Goal: Task Accomplishment & Management: Use online tool/utility

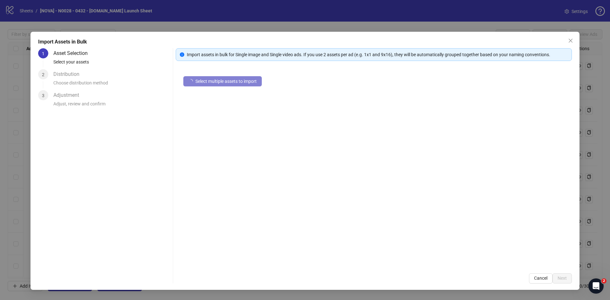
scroll to position [4, 704]
click at [230, 81] on span "Select multiple assets to import" at bounding box center [225, 81] width 61 height 5
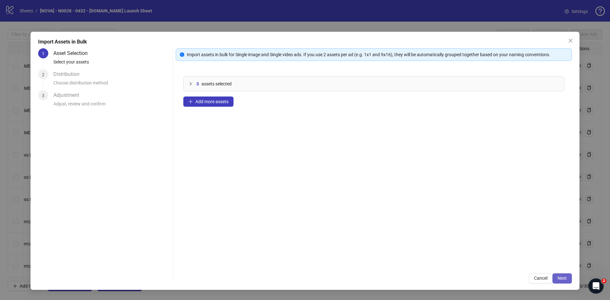
click at [566, 276] on span "Next" at bounding box center [561, 278] width 9 height 5
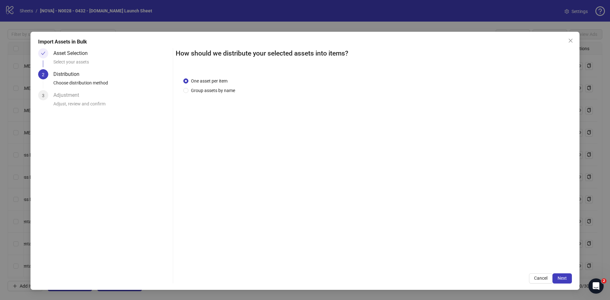
click at [566, 276] on span "Next" at bounding box center [561, 278] width 9 height 5
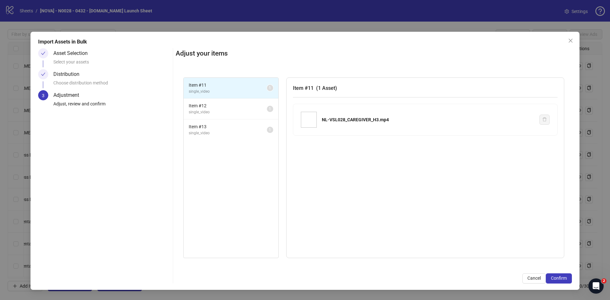
click at [566, 276] on span "Confirm" at bounding box center [559, 278] width 16 height 5
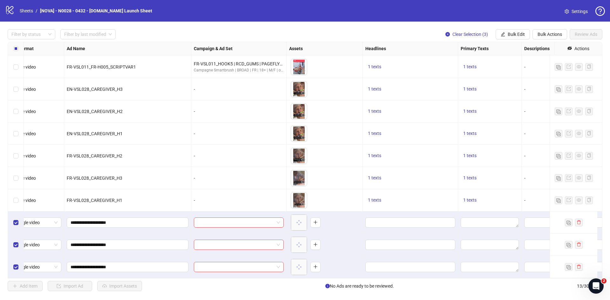
scroll to position [71, 0]
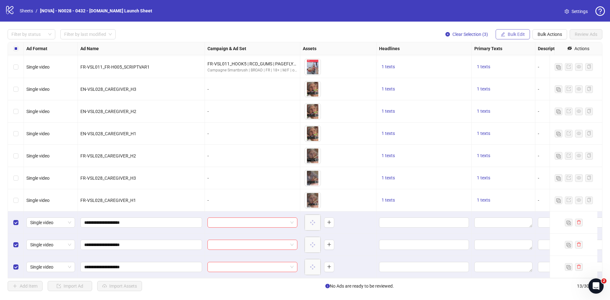
click at [508, 33] on span "Bulk Edit" at bounding box center [516, 34] width 17 height 5
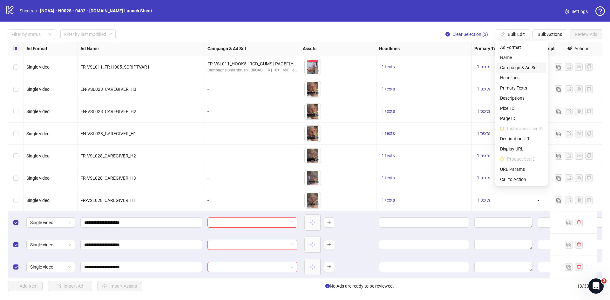
click at [513, 69] on span "Campaign & Ad Set" at bounding box center [521, 67] width 43 height 7
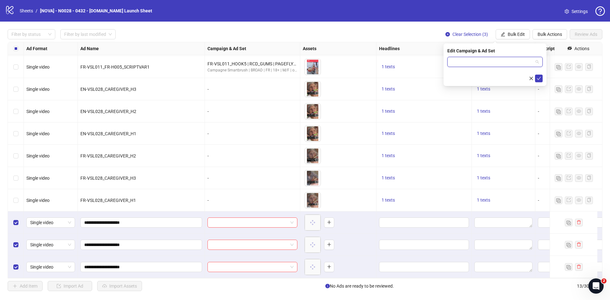
click at [479, 66] on input "search" at bounding box center [492, 62] width 82 height 10
paste input "**********"
type input "**********"
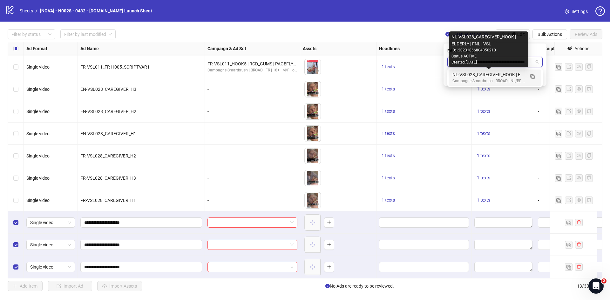
click at [489, 76] on div "NL-VSL028_CAREGIVER_HOOK | ELDERLY | FNL | VSL" at bounding box center [488, 74] width 72 height 7
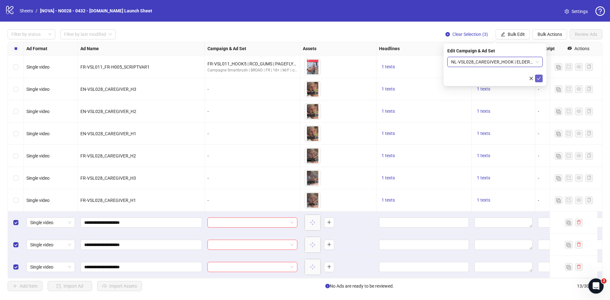
click at [538, 78] on icon "check" at bounding box center [539, 78] width 4 height 4
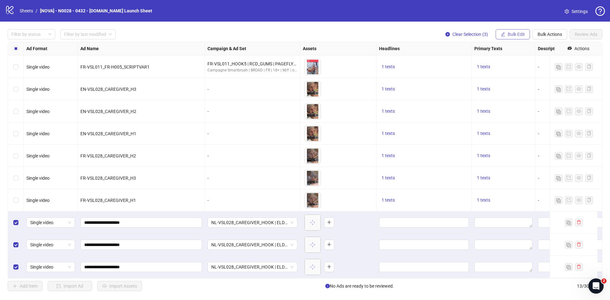
click at [515, 38] on button "Bulk Edit" at bounding box center [513, 34] width 34 height 10
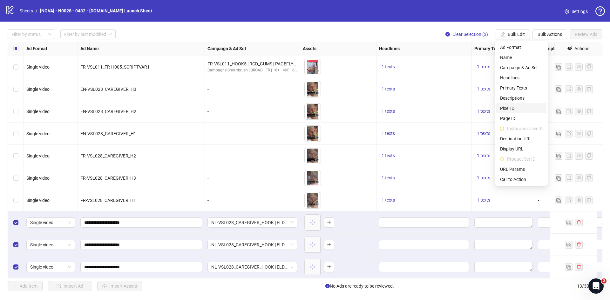
click at [518, 106] on span "Pixel ID" at bounding box center [521, 108] width 43 height 7
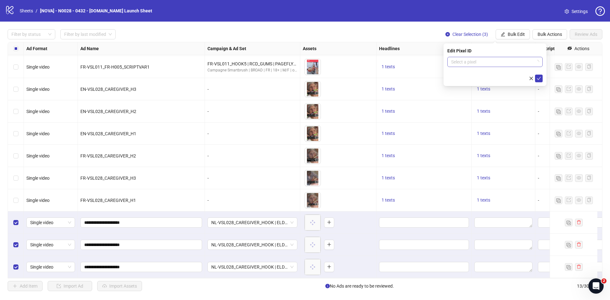
click at [488, 61] on input "search" at bounding box center [492, 62] width 82 height 10
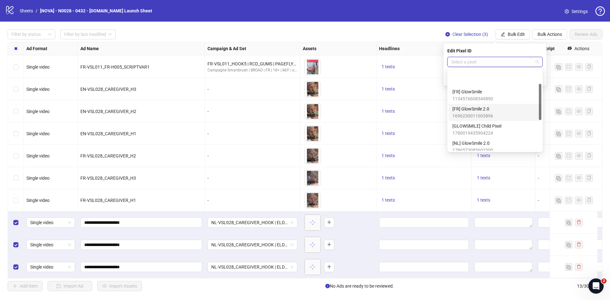
scroll to position [32, 0]
click at [496, 117] on div "[NL] GlowSmile 2.0 1786573085602300" at bounding box center [494, 115] width 85 height 14
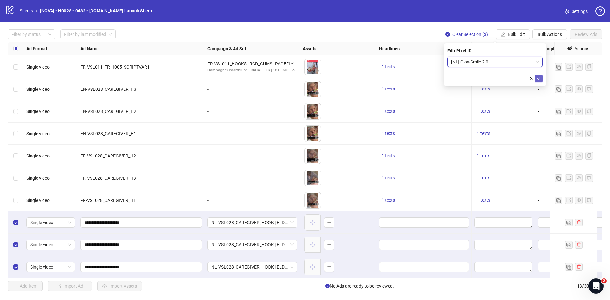
click at [539, 80] on icon "check" at bounding box center [539, 78] width 4 height 4
click at [523, 35] on span "Bulk Edit" at bounding box center [516, 34] width 17 height 5
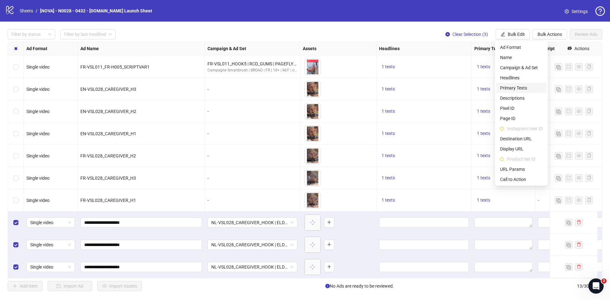
click at [522, 85] on span "Primary Texts" at bounding box center [521, 87] width 43 height 7
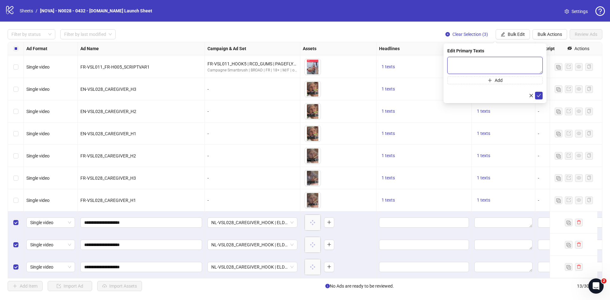
click at [483, 65] on textarea at bounding box center [494, 65] width 95 height 17
paste textarea "**********"
type textarea "**********"
click at [538, 95] on icon "check" at bounding box center [539, 95] width 4 height 4
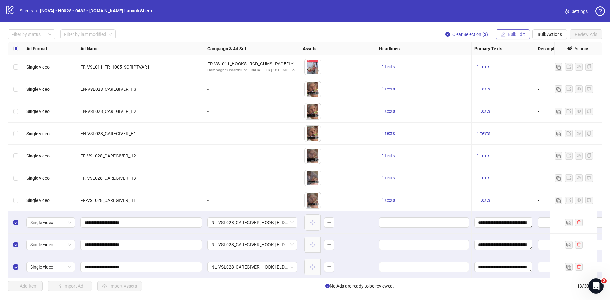
click at [511, 38] on button "Bulk Edit" at bounding box center [513, 34] width 34 height 10
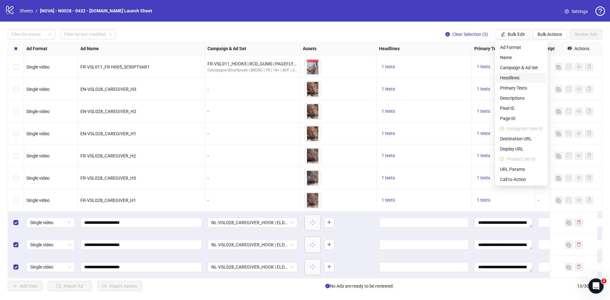
click at [517, 76] on span "Headlines" at bounding box center [521, 77] width 43 height 7
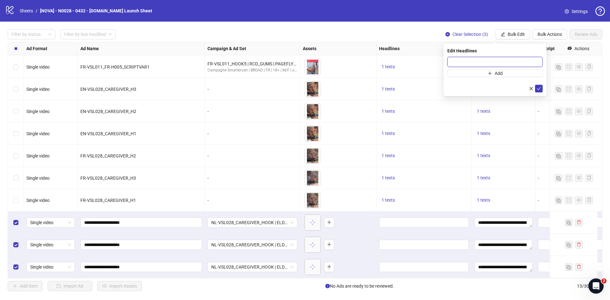
click at [455, 62] on input "text" at bounding box center [494, 62] width 95 height 10
paste input "**********"
type input "**********"
click at [539, 88] on icon "check" at bounding box center [539, 88] width 4 height 4
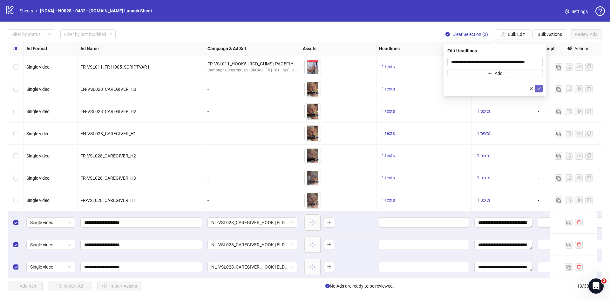
scroll to position [0, 0]
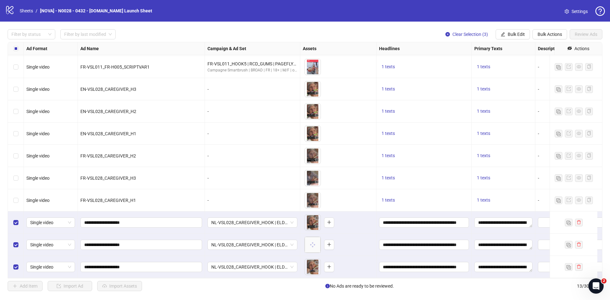
drag, startPoint x: 262, startPoint y: 279, endPoint x: 284, endPoint y: 279, distance: 21.9
click at [284, 279] on div "Filter by status Filter by last modified Clear Selection (3) Bulk Edit Bulk Act…" at bounding box center [305, 160] width 610 height 277
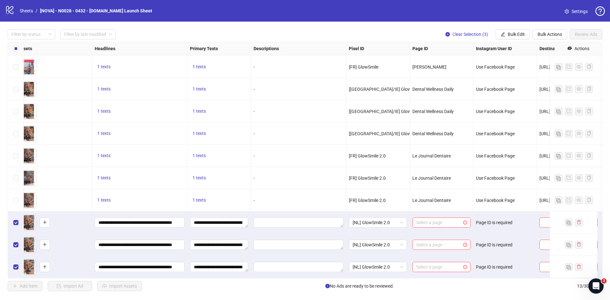
scroll to position [71, 369]
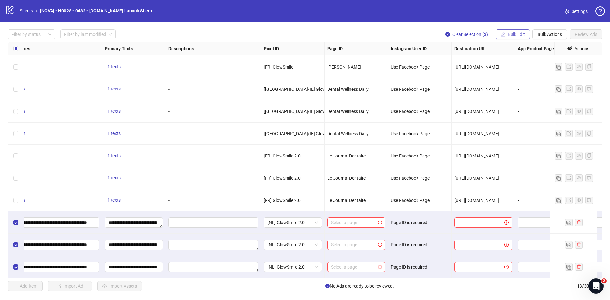
click at [516, 34] on span "Bulk Edit" at bounding box center [516, 34] width 17 height 5
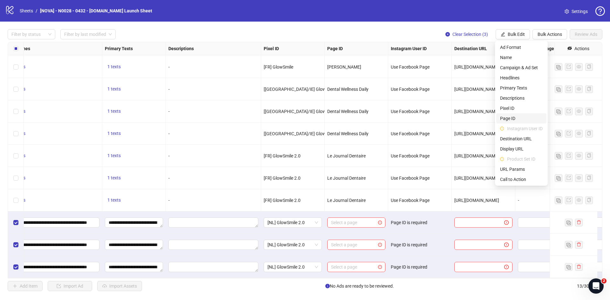
click at [516, 117] on span "Page ID" at bounding box center [521, 118] width 43 height 7
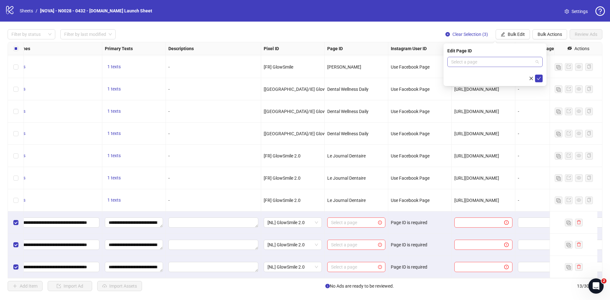
click at [490, 59] on input "search" at bounding box center [492, 62] width 82 height 10
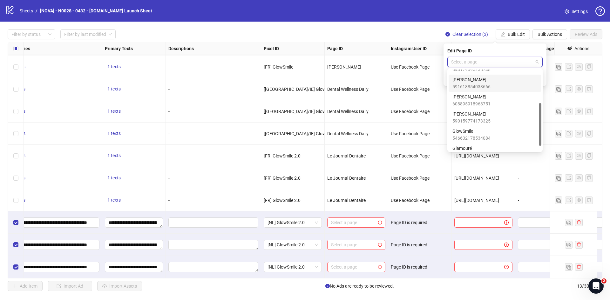
scroll to position [32, 0]
click at [477, 145] on span "[PERSON_NAME]" at bounding box center [471, 145] width 38 height 7
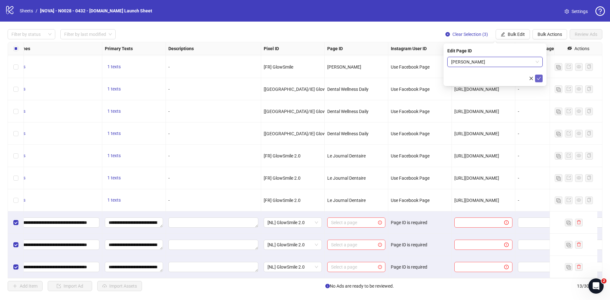
click at [537, 78] on icon "check" at bounding box center [539, 78] width 4 height 3
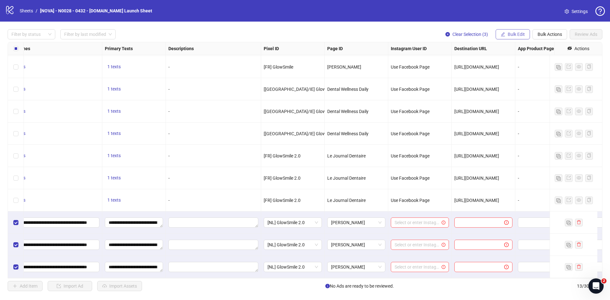
click at [508, 34] on span "Bulk Edit" at bounding box center [516, 34] width 17 height 5
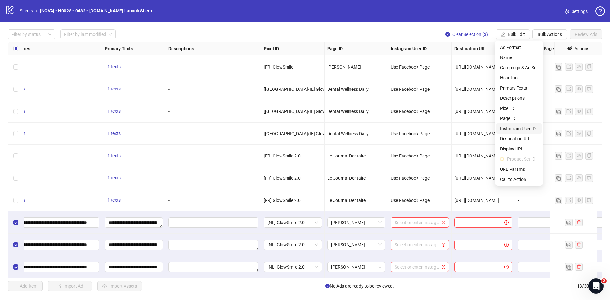
click at [518, 131] on span "Instagram User ID" at bounding box center [519, 128] width 38 height 7
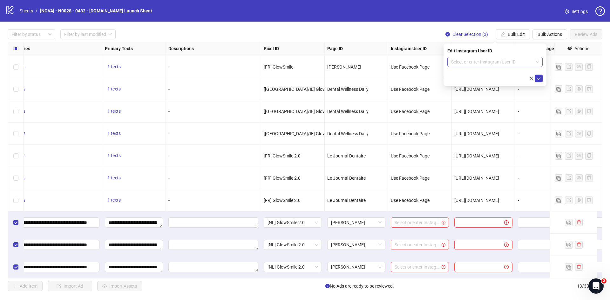
click at [503, 59] on input "search" at bounding box center [492, 62] width 82 height 10
click at [497, 75] on div "Use Facebook Page" at bounding box center [494, 74] width 85 height 7
click at [540, 78] on icon "check" at bounding box center [539, 78] width 4 height 3
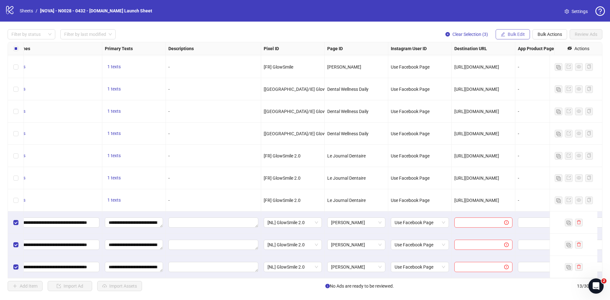
click at [511, 31] on button "Bulk Edit" at bounding box center [513, 34] width 34 height 10
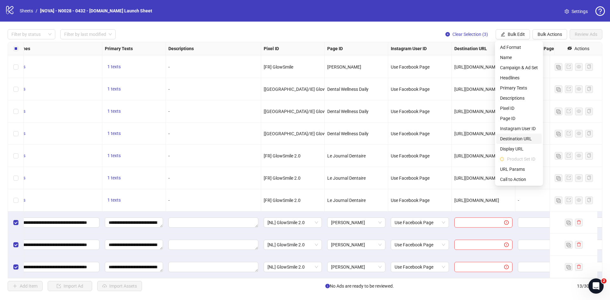
click at [520, 139] on span "Destination URL" at bounding box center [519, 138] width 38 height 7
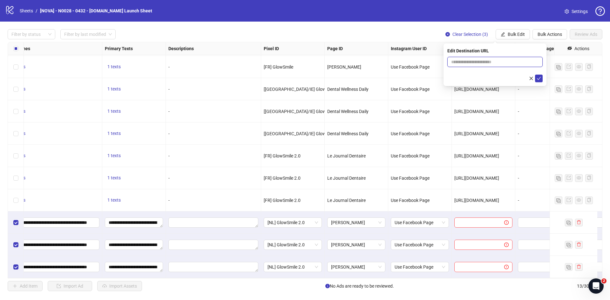
click at [470, 61] on input "text" at bounding box center [492, 61] width 83 height 7
paste input "**********"
type input "**********"
click at [537, 77] on icon "check" at bounding box center [539, 78] width 4 height 4
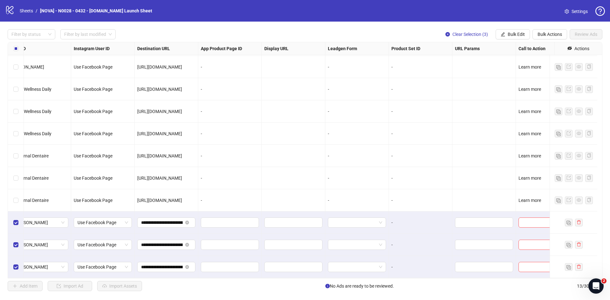
scroll to position [71, 704]
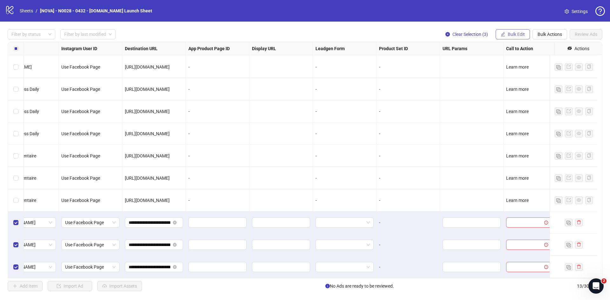
click at [518, 37] on span "Bulk Edit" at bounding box center [516, 34] width 17 height 5
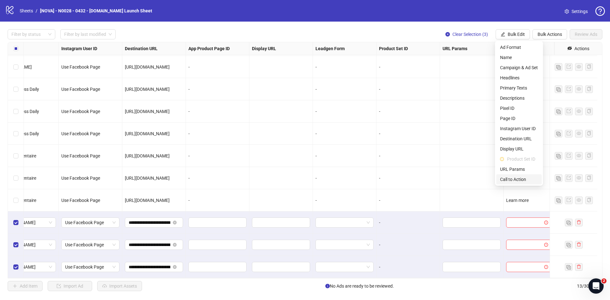
click at [511, 178] on span "Call to Action" at bounding box center [519, 179] width 38 height 7
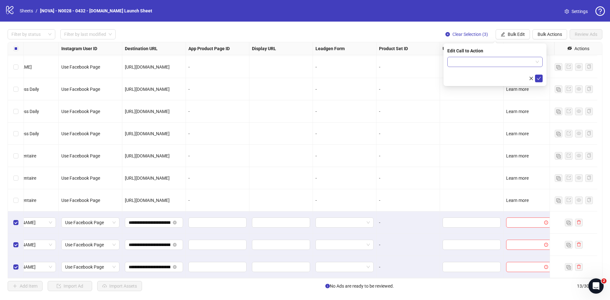
click at [463, 60] on input "search" at bounding box center [492, 62] width 82 height 10
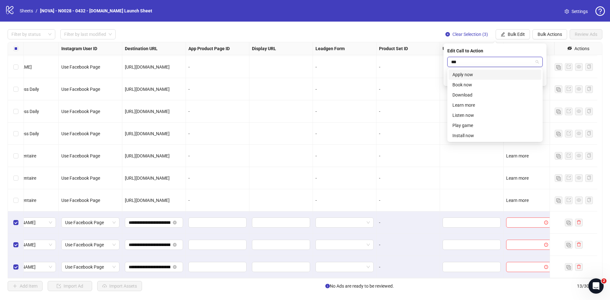
type input "****"
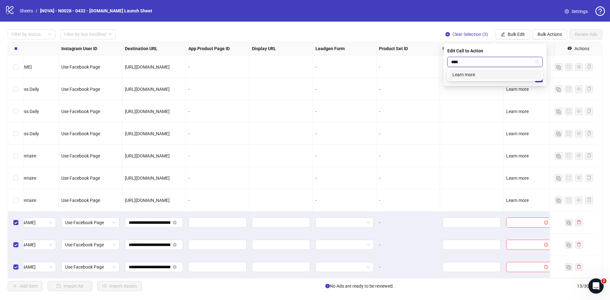
click at [461, 75] on div "Learn more" at bounding box center [494, 74] width 85 height 7
click at [539, 78] on icon "check" at bounding box center [539, 78] width 4 height 4
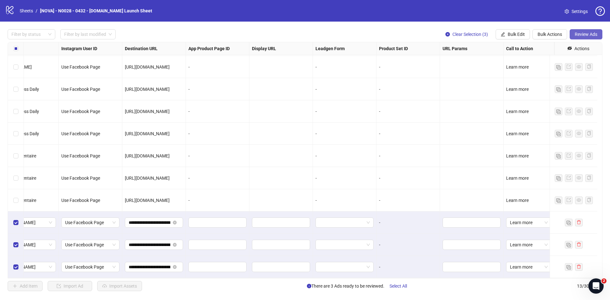
click at [584, 36] on span "Review Ads" at bounding box center [586, 34] width 23 height 5
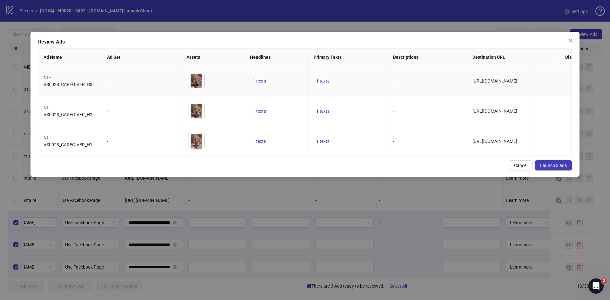
click at [107, 73] on td "-" at bounding box center [141, 81] width 79 height 30
click at [106, 82] on td "-" at bounding box center [141, 81] width 79 height 30
drag, startPoint x: 147, startPoint y: 162, endPoint x: 102, endPoint y: 162, distance: 45.7
click at [102, 162] on div "Review Ads Ad Name Ad Set Assets Headlines Primary Texts Descriptions Destinati…" at bounding box center [304, 104] width 549 height 145
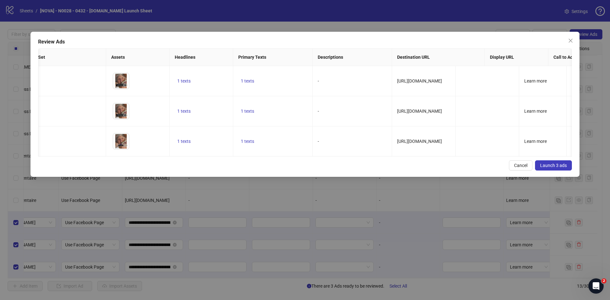
scroll to position [0, 0]
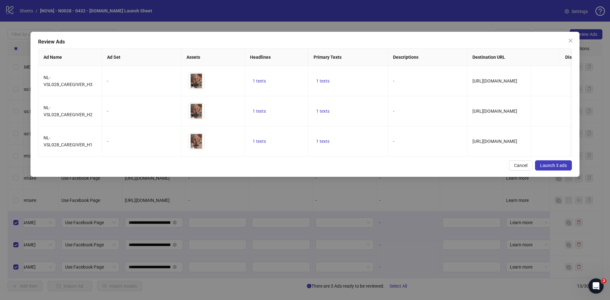
click at [157, 219] on div "Review Ads Ad Name Ad Set Assets Headlines Primary Texts Descriptions Destinati…" at bounding box center [305, 150] width 610 height 300
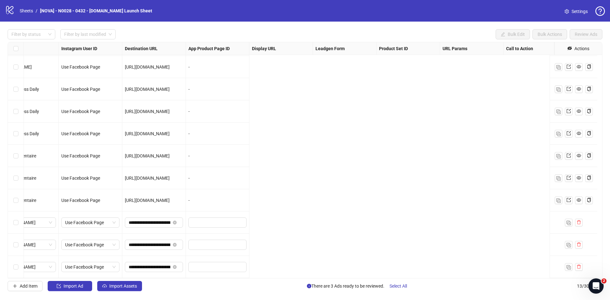
scroll to position [71, 0]
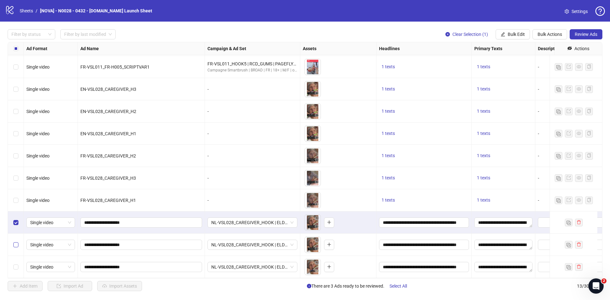
click at [18, 241] on label "Select row 12" at bounding box center [15, 244] width 5 height 7
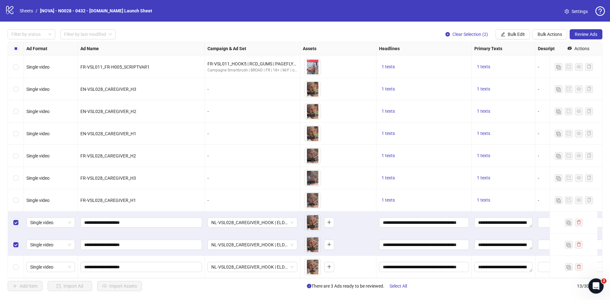
click at [19, 260] on div "Select row 13" at bounding box center [16, 267] width 16 height 22
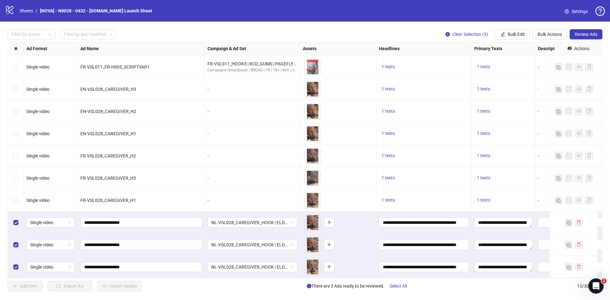
click at [605, 33] on div "Filter by status Filter by last modified Clear Selection (3) Bulk Edit Bulk Act…" at bounding box center [305, 160] width 610 height 277
click at [597, 35] on span "Review Ads" at bounding box center [586, 34] width 23 height 5
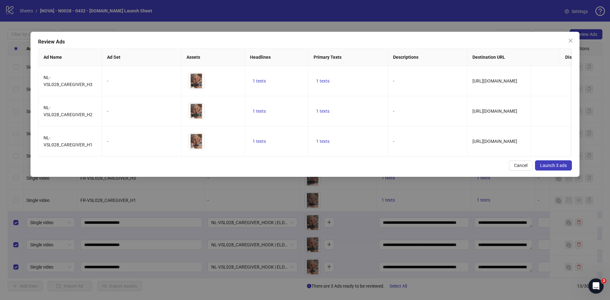
click at [556, 168] on span "Launch 3 ads" at bounding box center [553, 165] width 27 height 5
